Goal: Complete application form

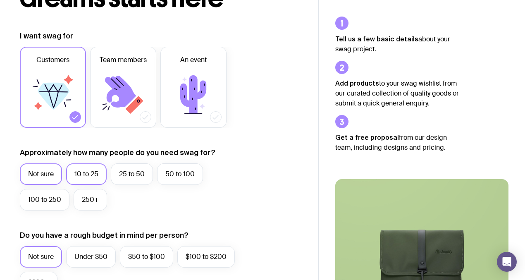
scroll to position [96, 0]
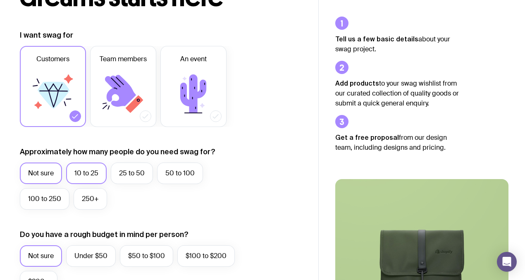
click at [75, 177] on label "10 to 25" at bounding box center [86, 172] width 40 height 21
click at [0, 0] on input "10 to 25" at bounding box center [0, 0] width 0 height 0
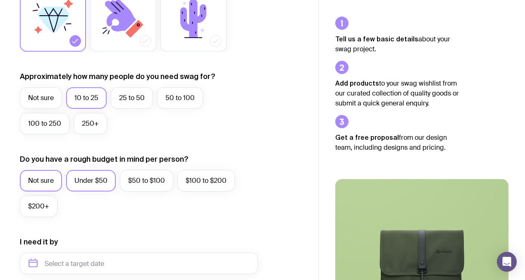
scroll to position [172, 0]
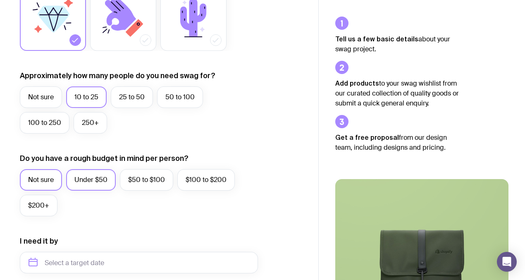
click at [93, 189] on label "Under $50" at bounding box center [91, 179] width 50 height 21
click at [0, 0] on input "Under $50" at bounding box center [0, 0] width 0 height 0
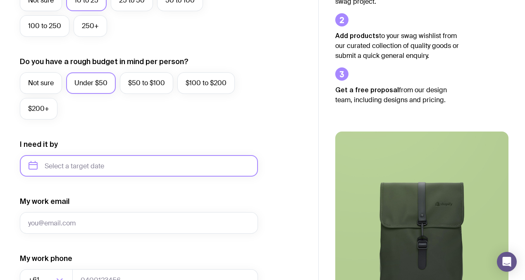
click at [101, 165] on input "text" at bounding box center [139, 165] width 238 height 21
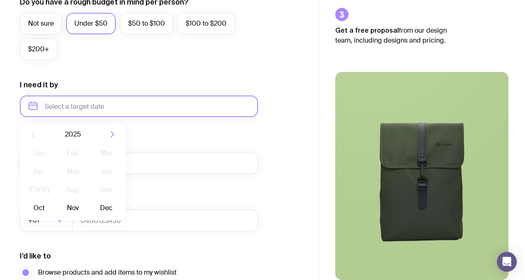
scroll to position [329, 0]
click at [103, 208] on button "Dec" at bounding box center [106, 207] width 30 height 17
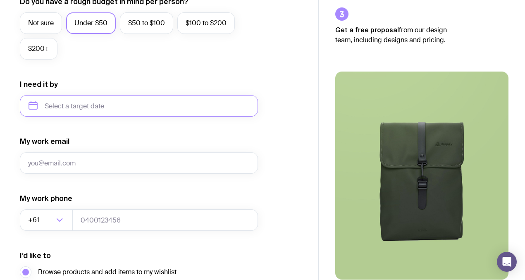
type input "[DATE]"
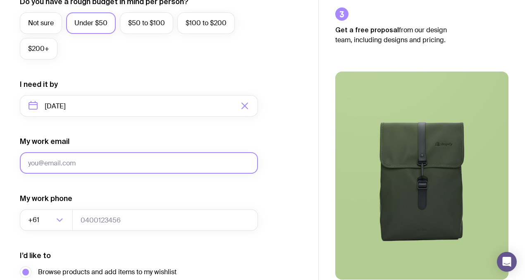
click at [100, 159] on input "My work email" at bounding box center [139, 162] width 238 height 21
type input "[PERSON_NAME][EMAIL_ADDRESS][PERSON_NAME][DOMAIN_NAME]"
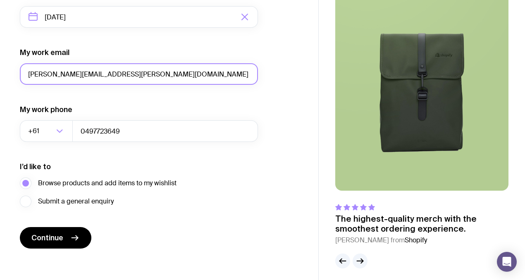
scroll to position [418, 0]
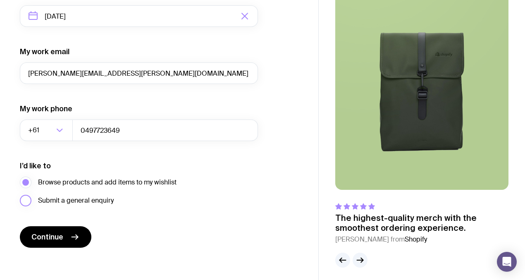
click at [20, 202] on label "Submit a general enquiry" at bounding box center [67, 201] width 94 height 12
click at [0, 0] on input "Submit a general enquiry" at bounding box center [0, 0] width 0 height 0
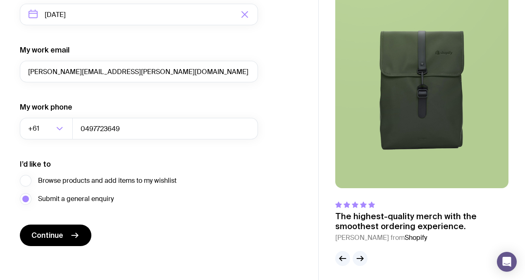
scroll to position [423, 0]
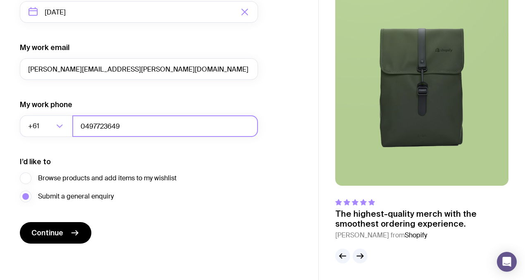
click at [123, 123] on input "0497723649" at bounding box center [164, 125] width 185 height 21
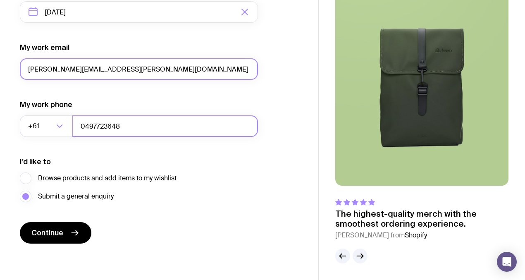
type input "0497723648"
click at [74, 68] on input "[PERSON_NAME][EMAIL_ADDRESS][PERSON_NAME][DOMAIN_NAME]" at bounding box center [139, 68] width 238 height 21
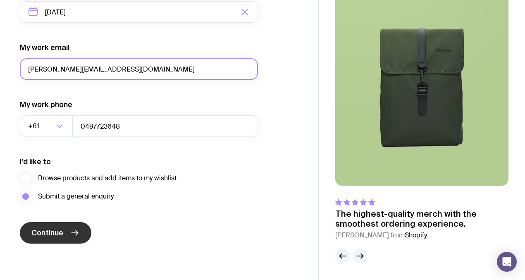
type input "[PERSON_NAME][EMAIL_ADDRESS][DOMAIN_NAME]"
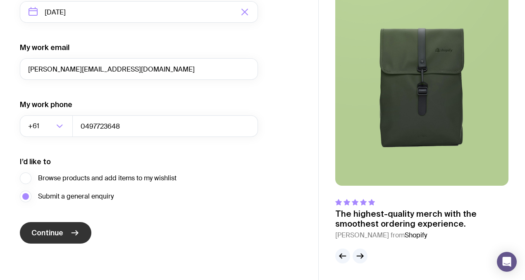
click at [41, 238] on button "Continue" at bounding box center [55, 232] width 71 height 21
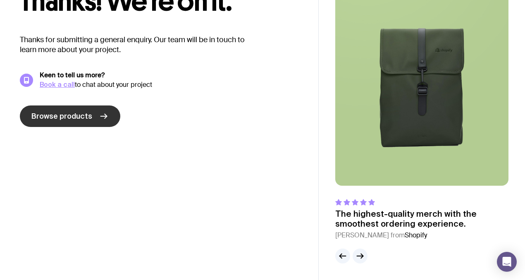
click at [78, 117] on span "Browse products" at bounding box center [61, 116] width 61 height 10
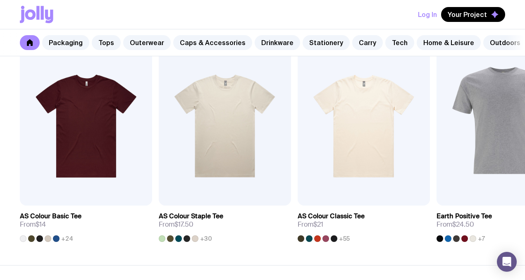
scroll to position [430, 0]
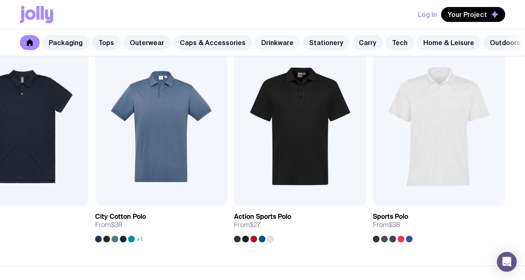
click at [265, 47] on link "Drinkware" at bounding box center [276, 42] width 45 height 15
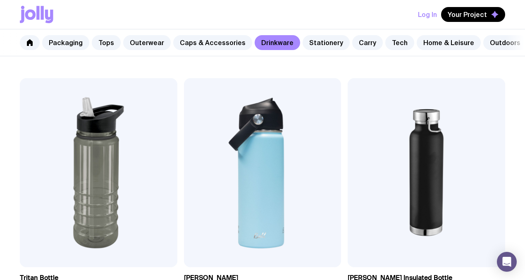
scroll to position [1194, 0]
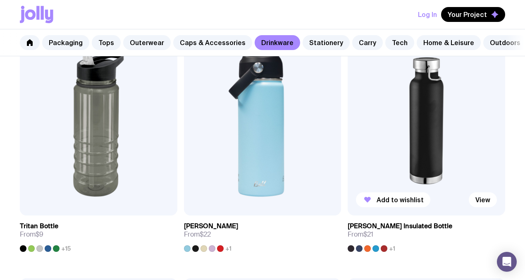
click at [425, 112] on img at bounding box center [425, 120] width 157 height 189
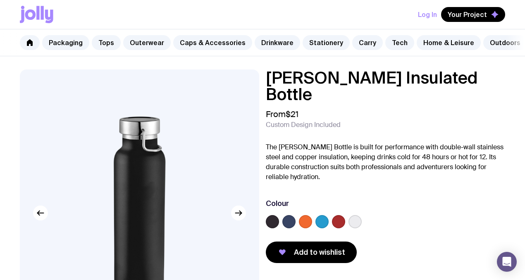
click at [291, 215] on label at bounding box center [288, 221] width 13 height 13
click at [0, 0] on input "radio" at bounding box center [0, 0] width 0 height 0
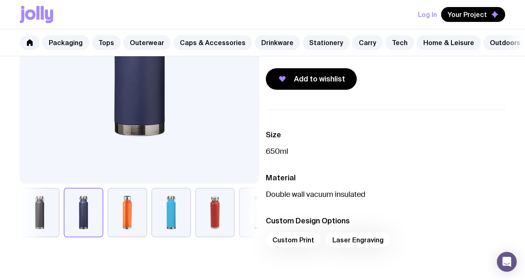
scroll to position [174, 0]
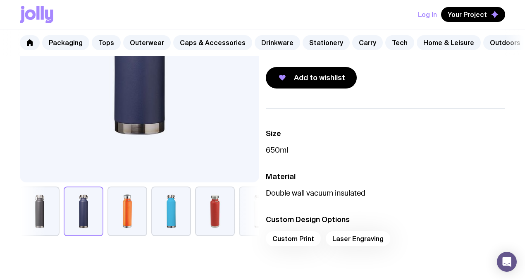
click at [347, 231] on div "Custom Print Laser Engraving" at bounding box center [385, 241] width 239 height 20
click at [345, 231] on div "Custom Print Laser Engraving" at bounding box center [385, 241] width 239 height 20
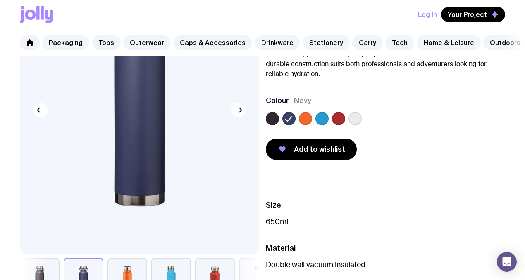
scroll to position [102, 0]
click at [214, 41] on link "Caps & Accessories" at bounding box center [212, 42] width 79 height 15
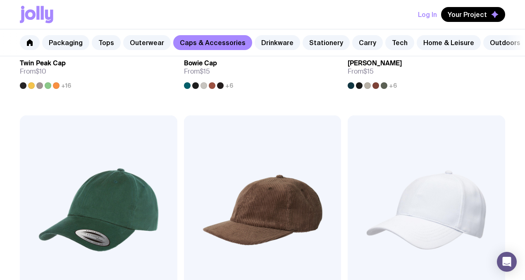
scroll to position [499, 0]
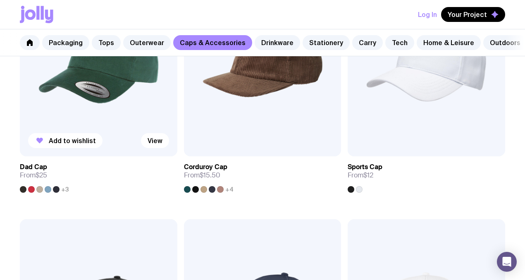
click at [113, 104] on img at bounding box center [98, 61] width 157 height 189
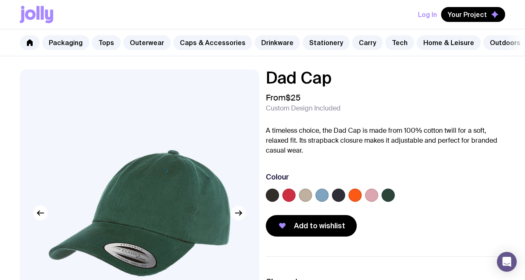
click at [241, 211] on icon "button" at bounding box center [238, 213] width 10 height 10
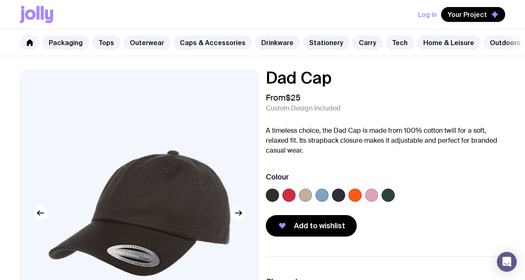
click at [241, 211] on icon "button" at bounding box center [238, 213] width 10 height 10
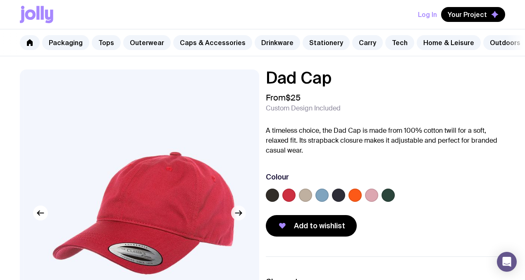
click at [241, 211] on icon "button" at bounding box center [238, 213] width 10 height 10
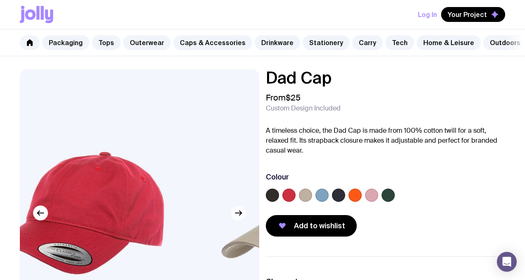
click at [241, 211] on icon "button" at bounding box center [238, 213] width 10 height 10
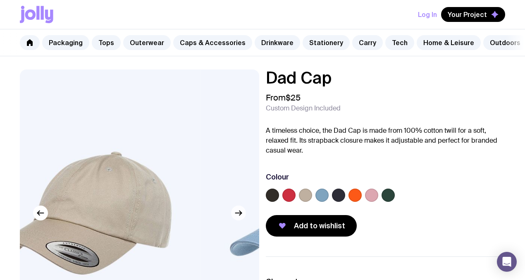
click at [241, 211] on icon "button" at bounding box center [238, 213] width 10 height 10
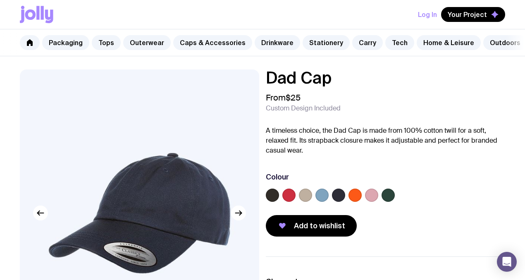
click at [335, 201] on div at bounding box center [338, 194] width 13 height 13
click at [335, 190] on label at bounding box center [338, 194] width 13 height 13
click at [0, 0] on input "radio" at bounding box center [0, 0] width 0 height 0
click at [335, 194] on icon at bounding box center [338, 195] width 10 height 10
click at [0, 0] on input "radio" at bounding box center [0, 0] width 0 height 0
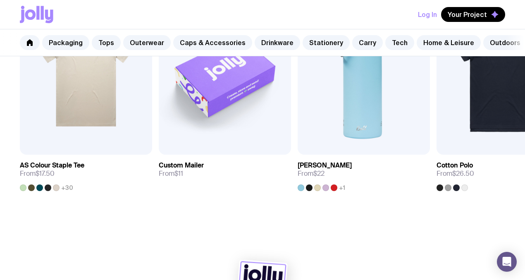
scroll to position [505, 0]
